Goal: Information Seeking & Learning: Learn about a topic

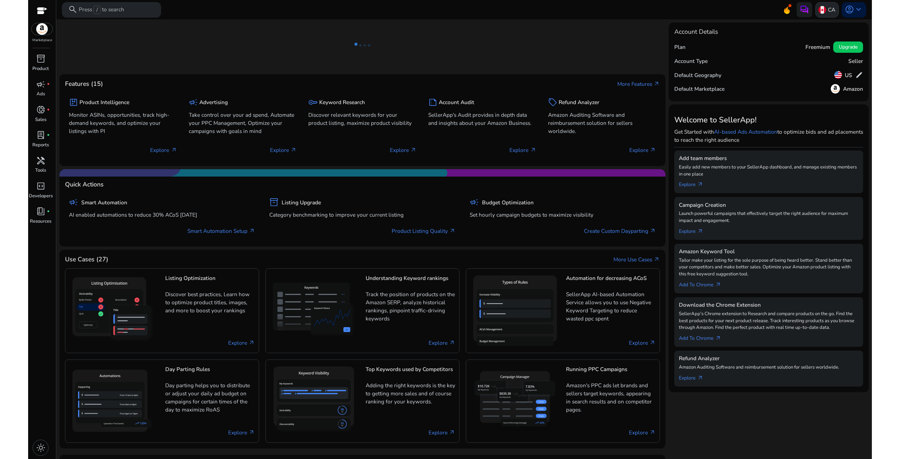
click at [828, 12] on p "CA" at bounding box center [831, 10] width 7 height 12
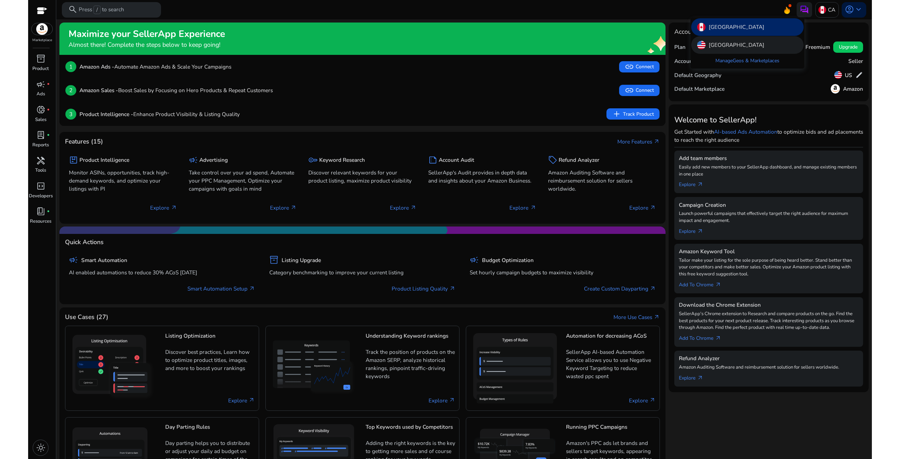
click at [722, 43] on p "[GEOGRAPHIC_DATA]" at bounding box center [737, 45] width 56 height 8
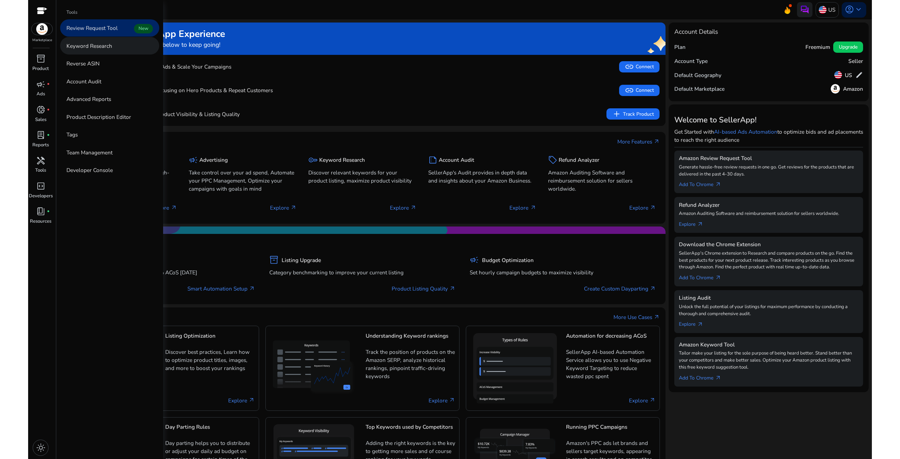
click at [93, 43] on p "Keyword Research" at bounding box center [89, 46] width 46 height 8
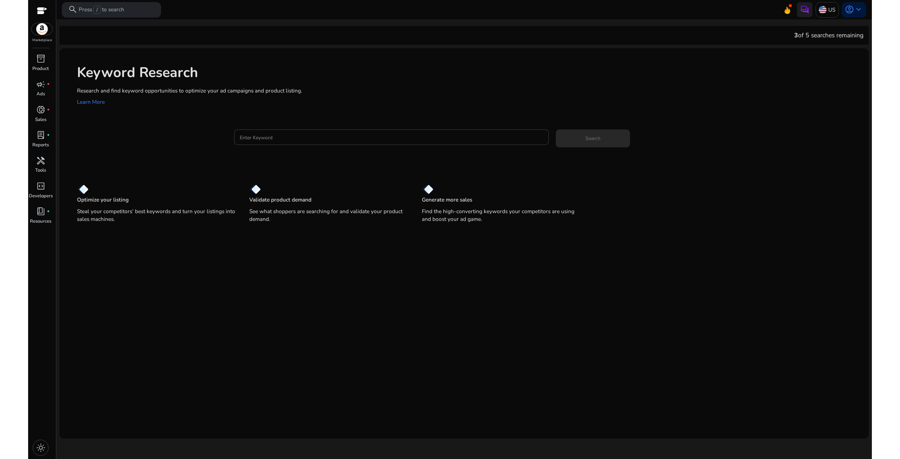
click at [333, 117] on div "Keyword Research Research and find keyword opportunities to optimize your [PERS…" at bounding box center [464, 84] width 810 height 72
drag, startPoint x: 334, startPoint y: 139, endPoint x: 336, endPoint y: 143, distance: 4.3
click at [335, 139] on input "Enter Keyword" at bounding box center [392, 137] width 304 height 8
paste input "**********"
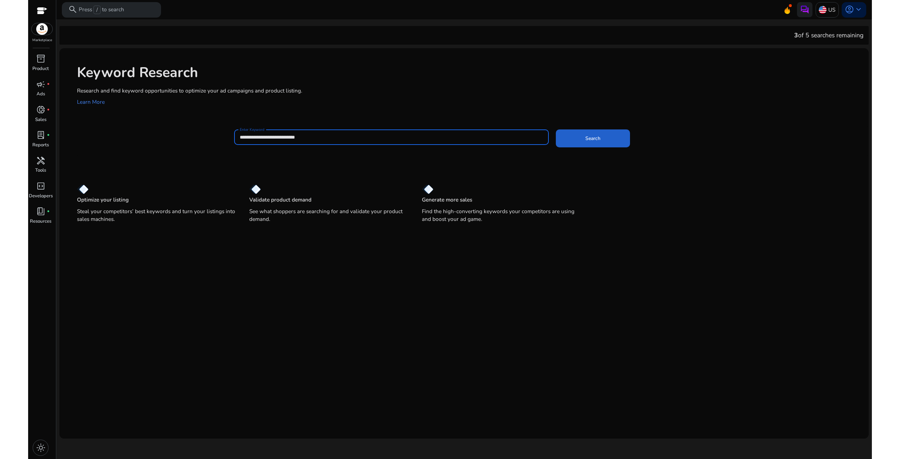
type input "**********"
click at [613, 136] on span at bounding box center [593, 138] width 74 height 17
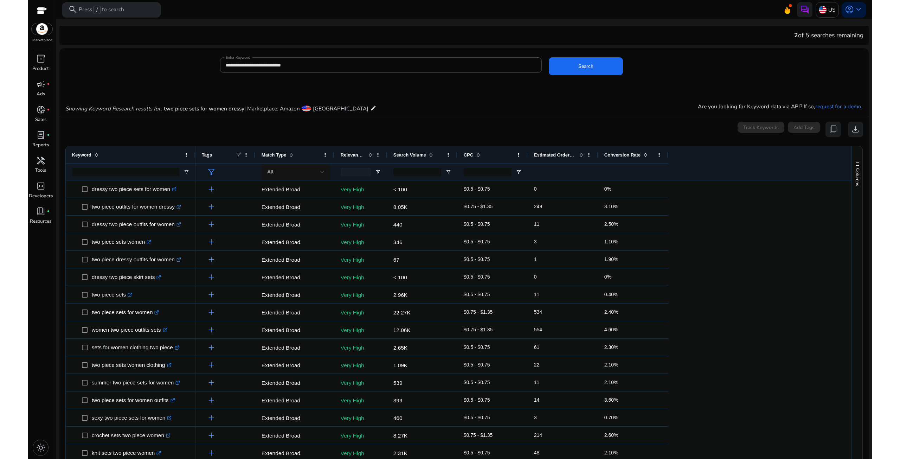
drag, startPoint x: 170, startPoint y: 155, endPoint x: 194, endPoint y: 157, distance: 24.4
click at [194, 157] on div at bounding box center [195, 154] width 3 height 17
click at [407, 155] on span "Search Volume" at bounding box center [410, 154] width 33 height 5
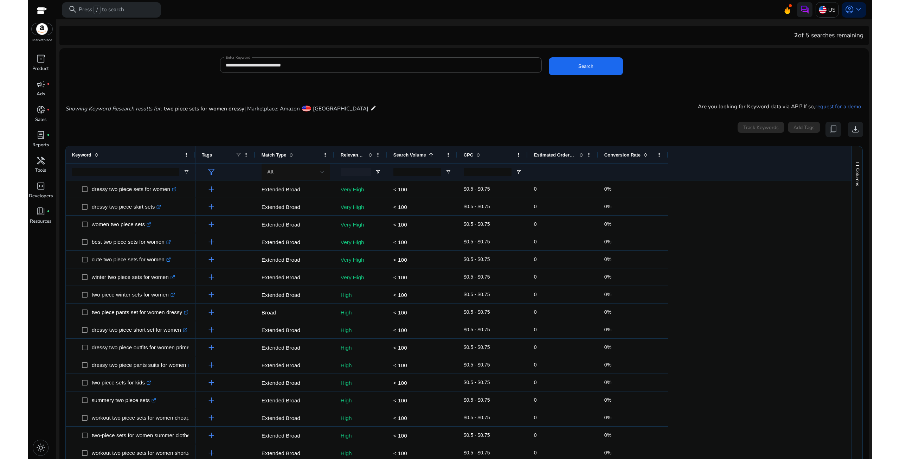
click at [407, 155] on span "Search Volume" at bounding box center [410, 154] width 33 height 5
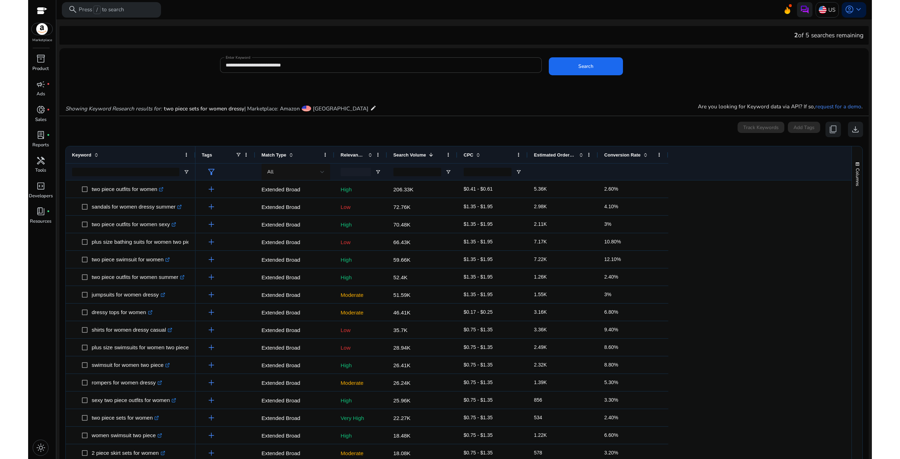
click at [378, 175] on div at bounding box center [361, 171] width 53 height 17
click at [379, 171] on span "Open Filter Menu" at bounding box center [378, 172] width 6 height 6
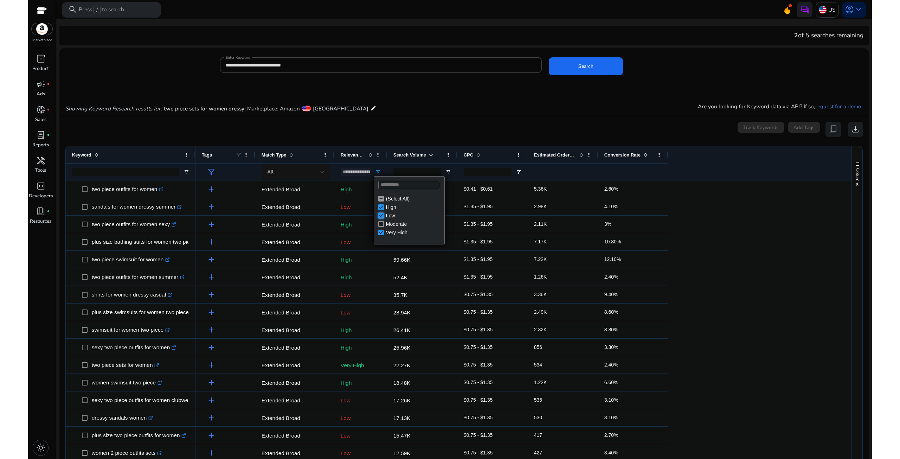
type input "**********"
click at [433, 118] on mat-card "0 keyword(s) selected Track Keywords Add Tags content_copy download 1 to 50 of …" at bounding box center [464, 335] width 810 height 438
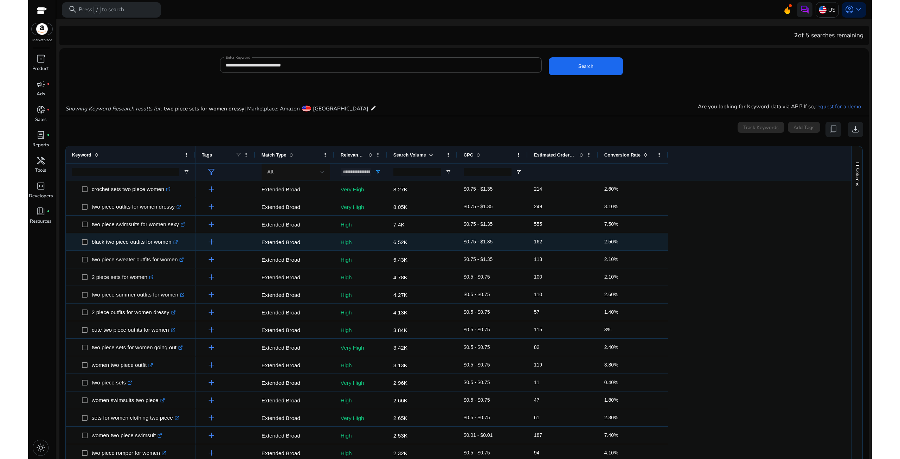
scroll to position [246, 0]
